Goal: Navigation & Orientation: Understand site structure

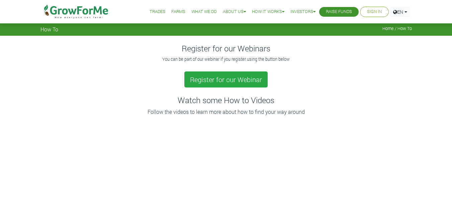
click at [267, 12] on link "How it Works" at bounding box center [268, 11] width 32 height 7
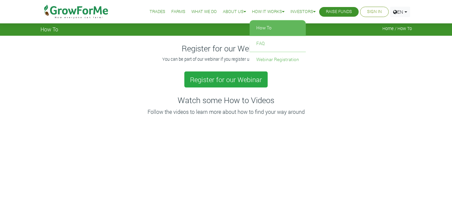
click at [267, 25] on link "How To" at bounding box center [277, 27] width 56 height 15
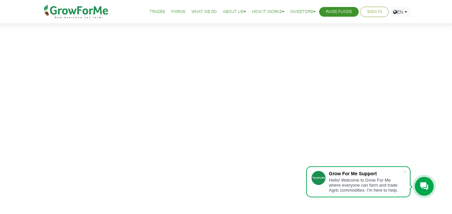
scroll to position [134, 0]
click at [419, 187] on div at bounding box center [424, 186] width 19 height 19
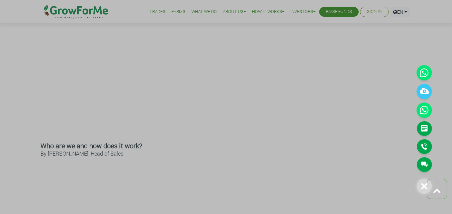
scroll to position [201, 0]
click at [422, 188] on icon at bounding box center [424, 187] width 6 height 6
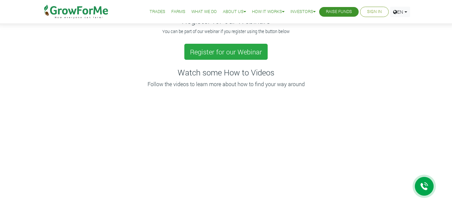
scroll to position [0, 0]
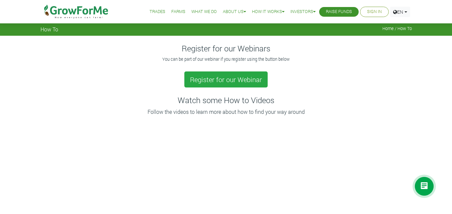
click at [156, 12] on link "Trades" at bounding box center [157, 11] width 16 height 7
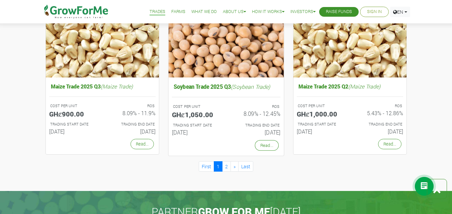
scroll to position [602, 0]
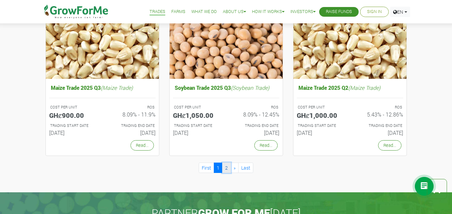
click at [227, 168] on link "2" at bounding box center [226, 168] width 9 height 10
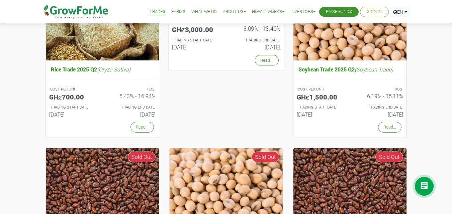
scroll to position [67, 0]
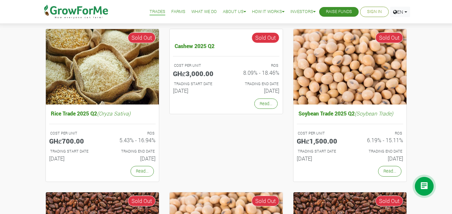
click at [173, 14] on link "Farms" at bounding box center [178, 11] width 14 height 7
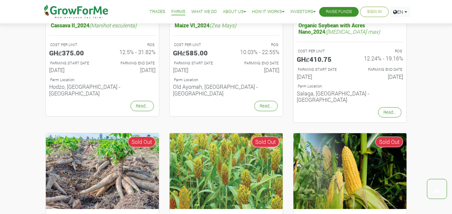
scroll to position [368, 0]
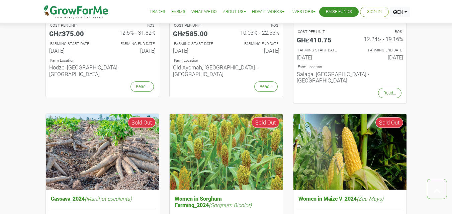
click at [198, 10] on link "What We Do" at bounding box center [203, 11] width 25 height 7
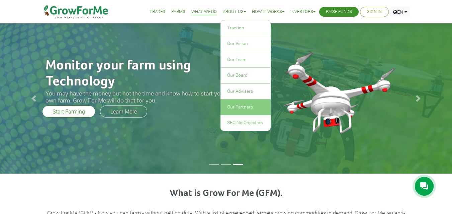
click at [242, 106] on link "Our Partners" at bounding box center [245, 107] width 50 height 15
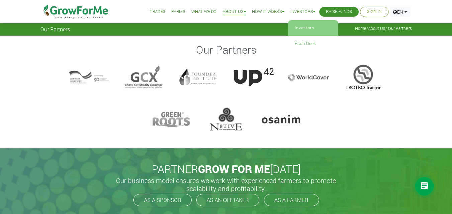
click at [303, 29] on link "Investors" at bounding box center [313, 27] width 50 height 15
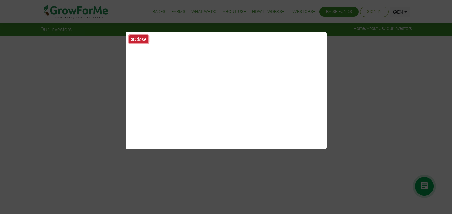
click at [140, 39] on button "Close" at bounding box center [138, 39] width 19 height 8
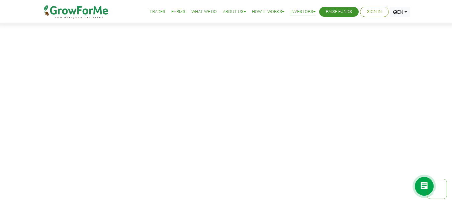
scroll to position [435, 0]
